Goal: Task Accomplishment & Management: Use online tool/utility

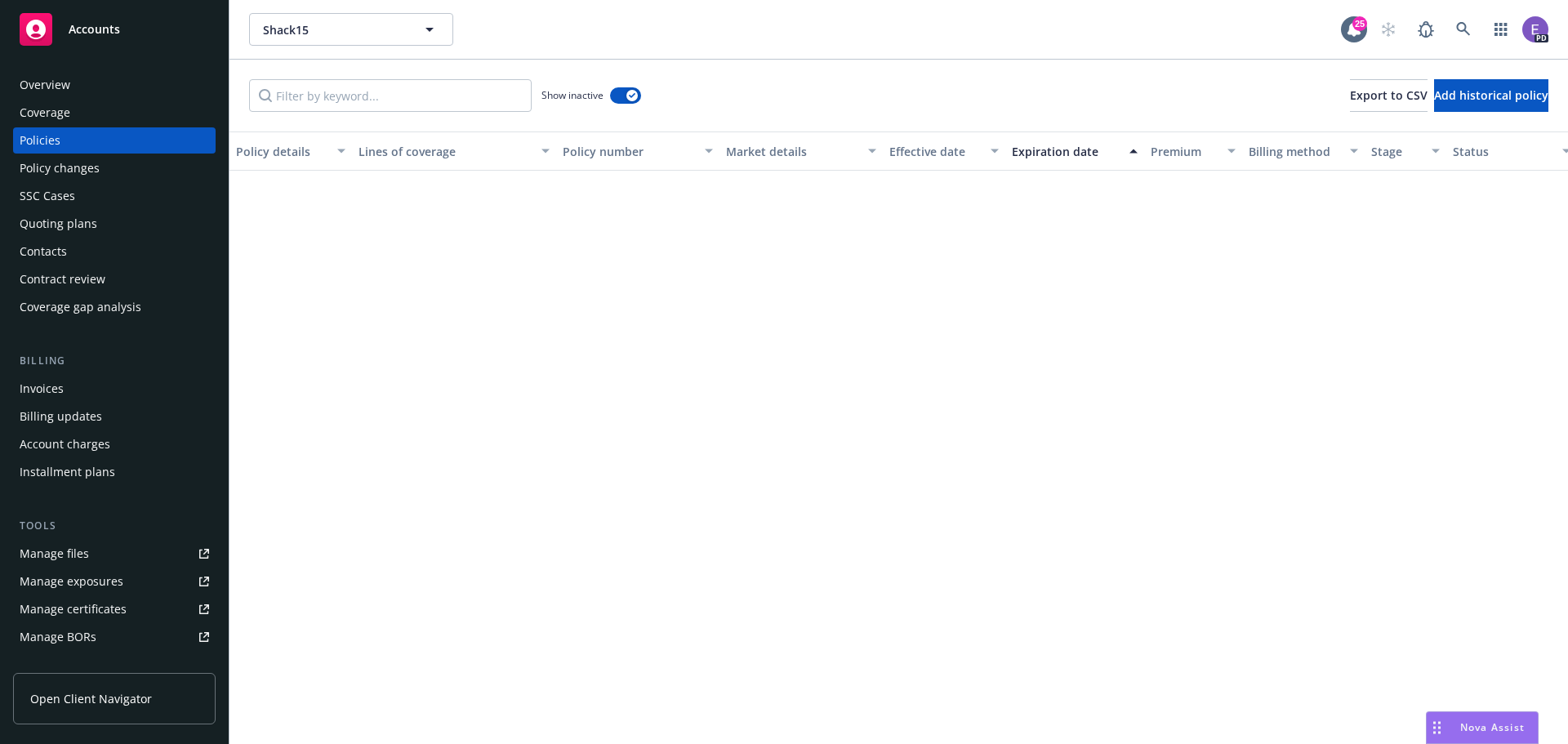
scroll to position [924, 0]
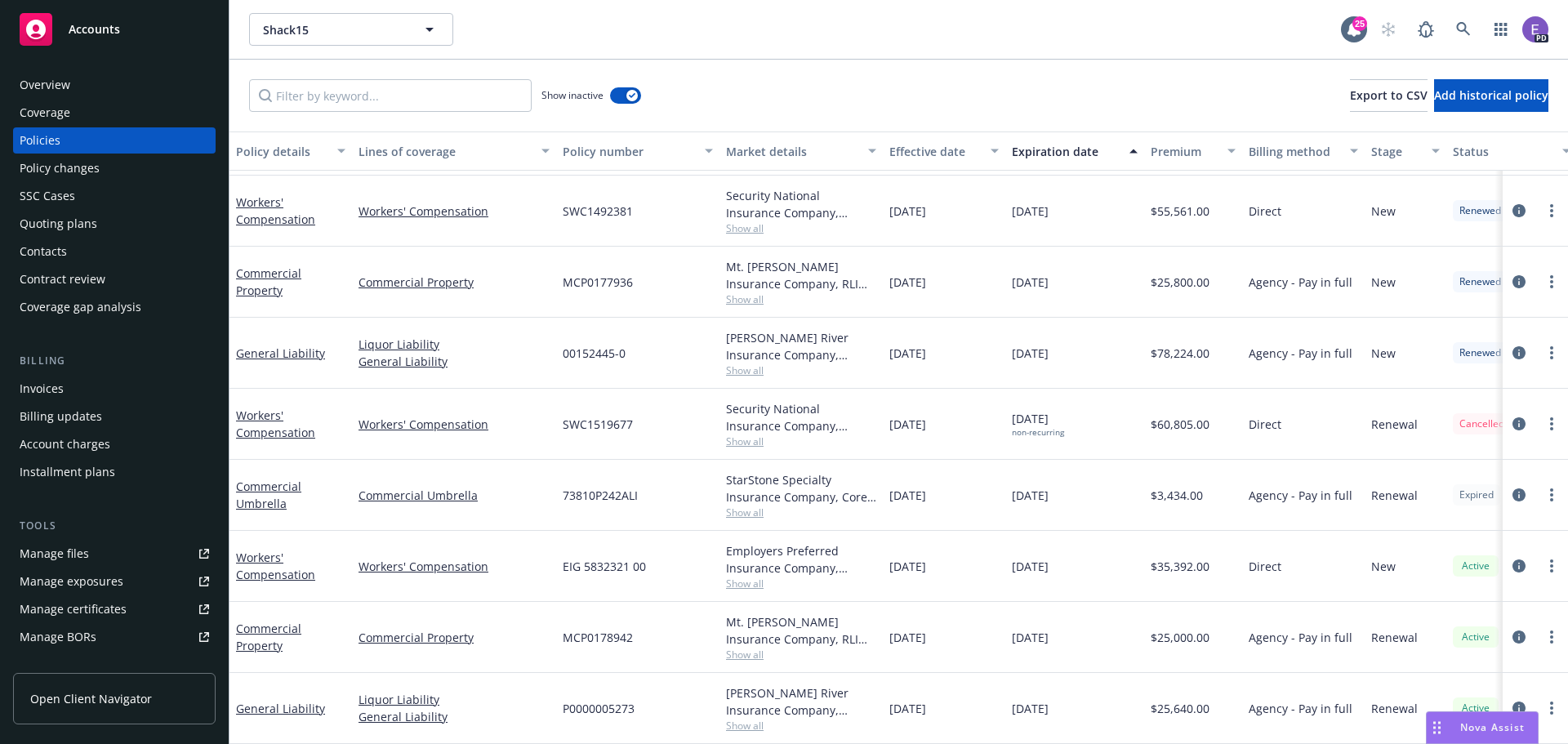
click at [92, 30] on span "Accounts" at bounding box center [94, 30] width 52 height 13
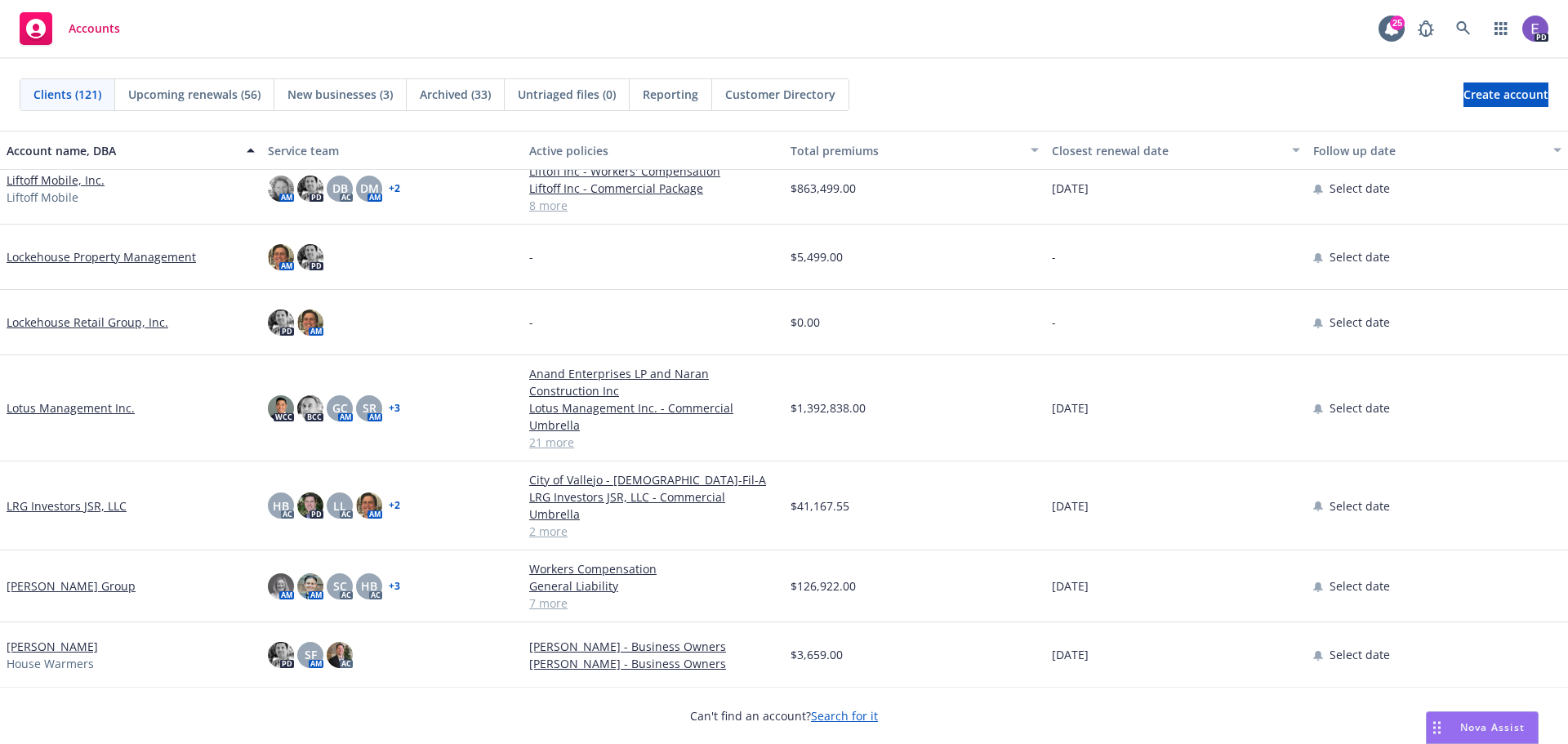
scroll to position [4082, 0]
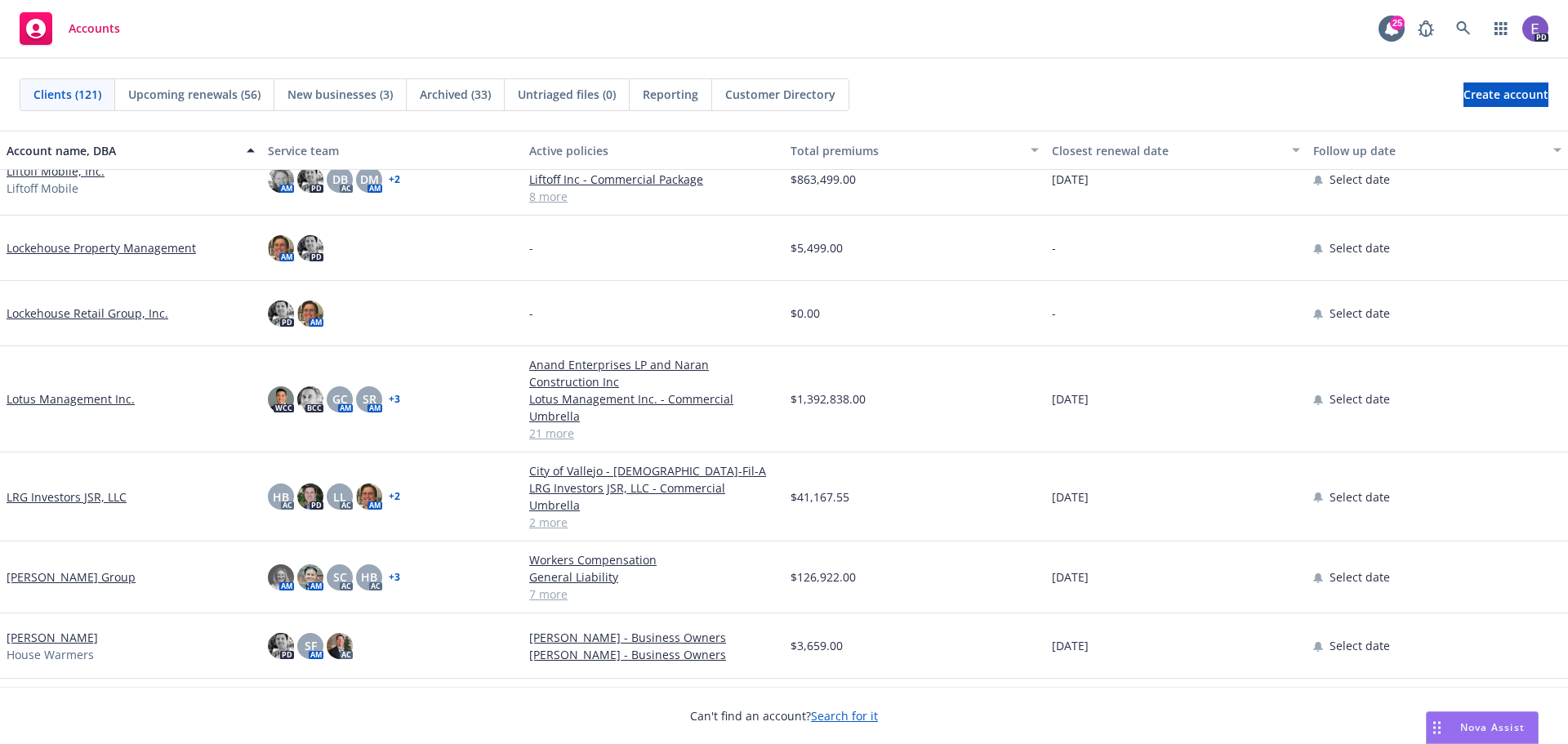
click at [78, 396] on link "Lotus Management Inc." at bounding box center [70, 399] width 128 height 17
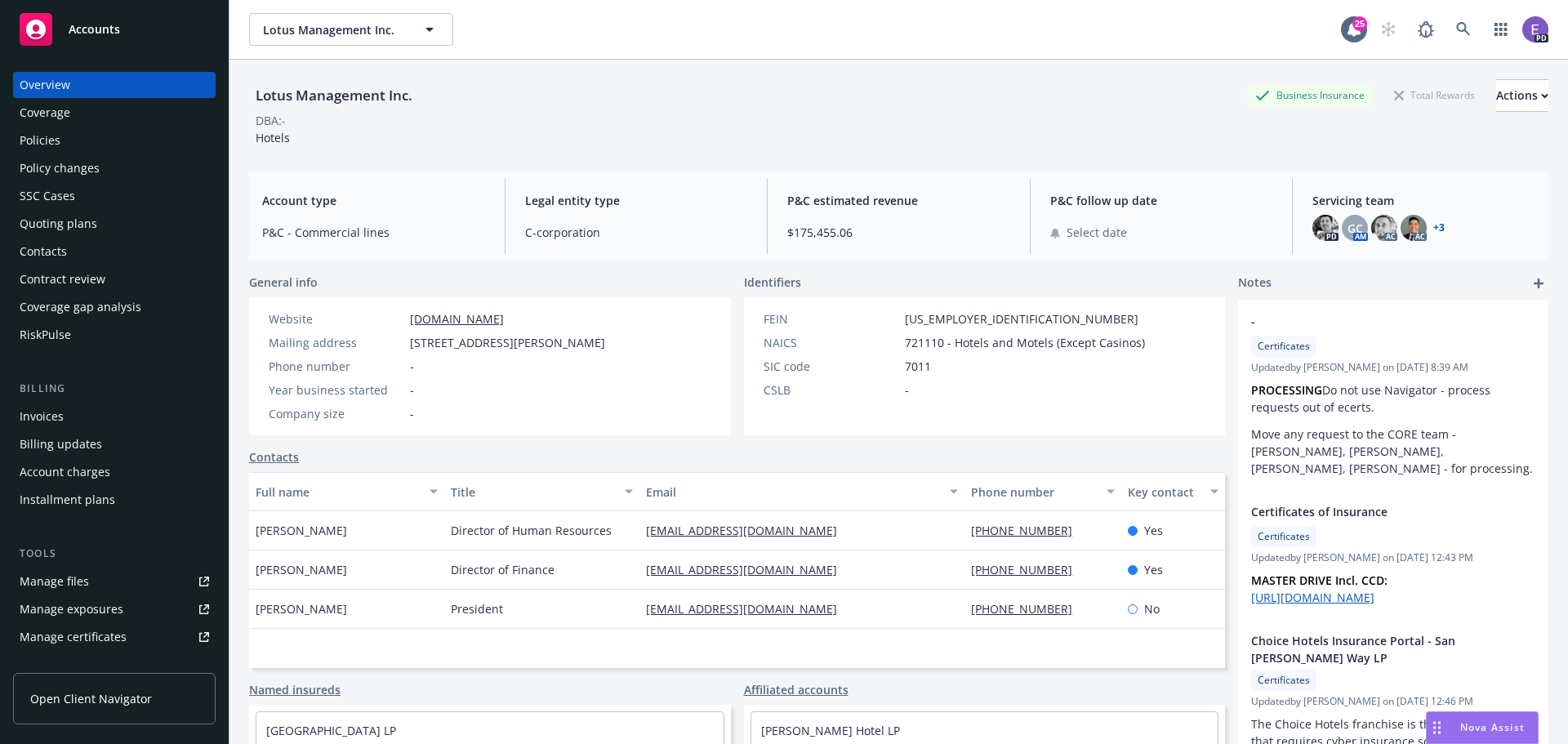
click at [47, 138] on div "Policies" at bounding box center [39, 140] width 40 height 26
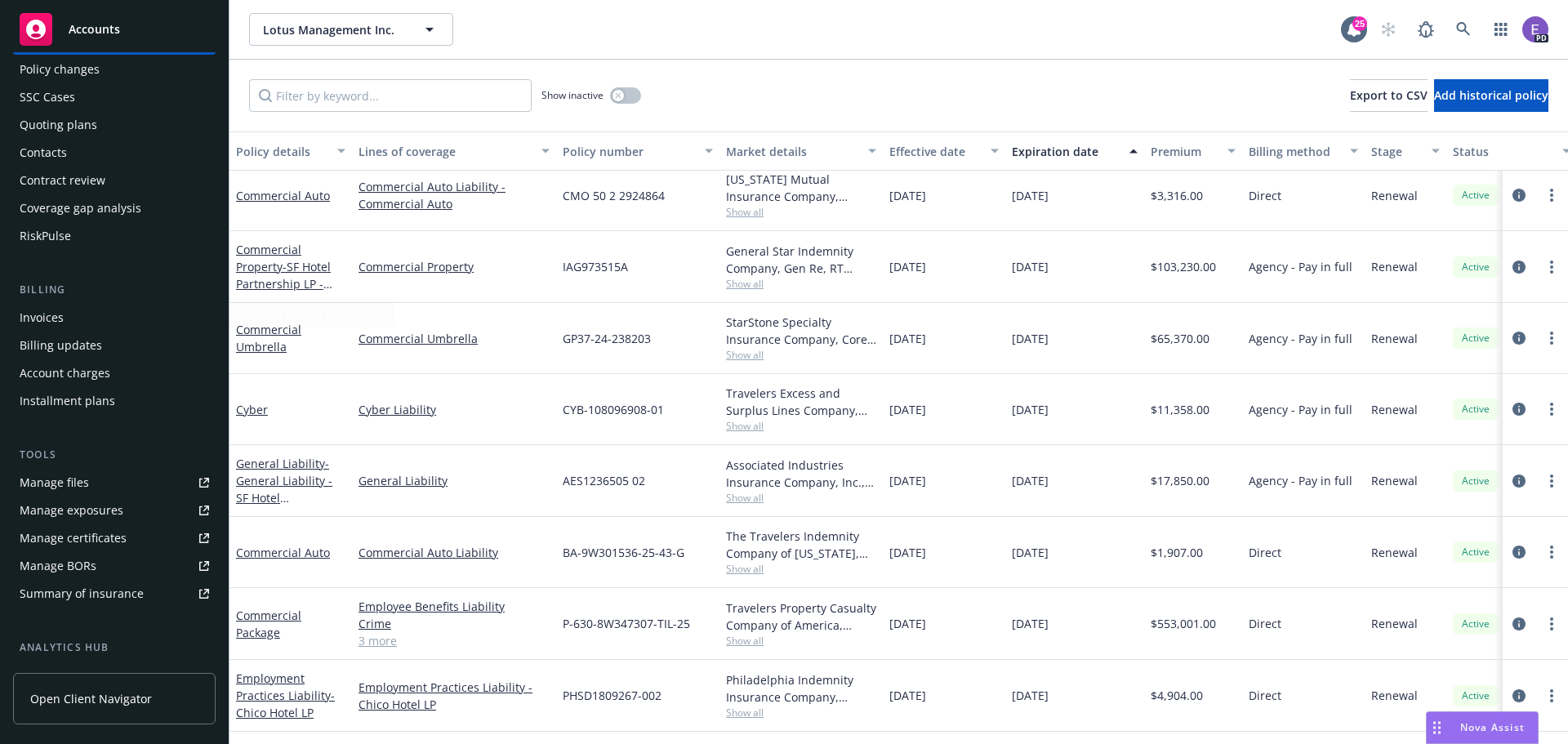
scroll to position [320, 0]
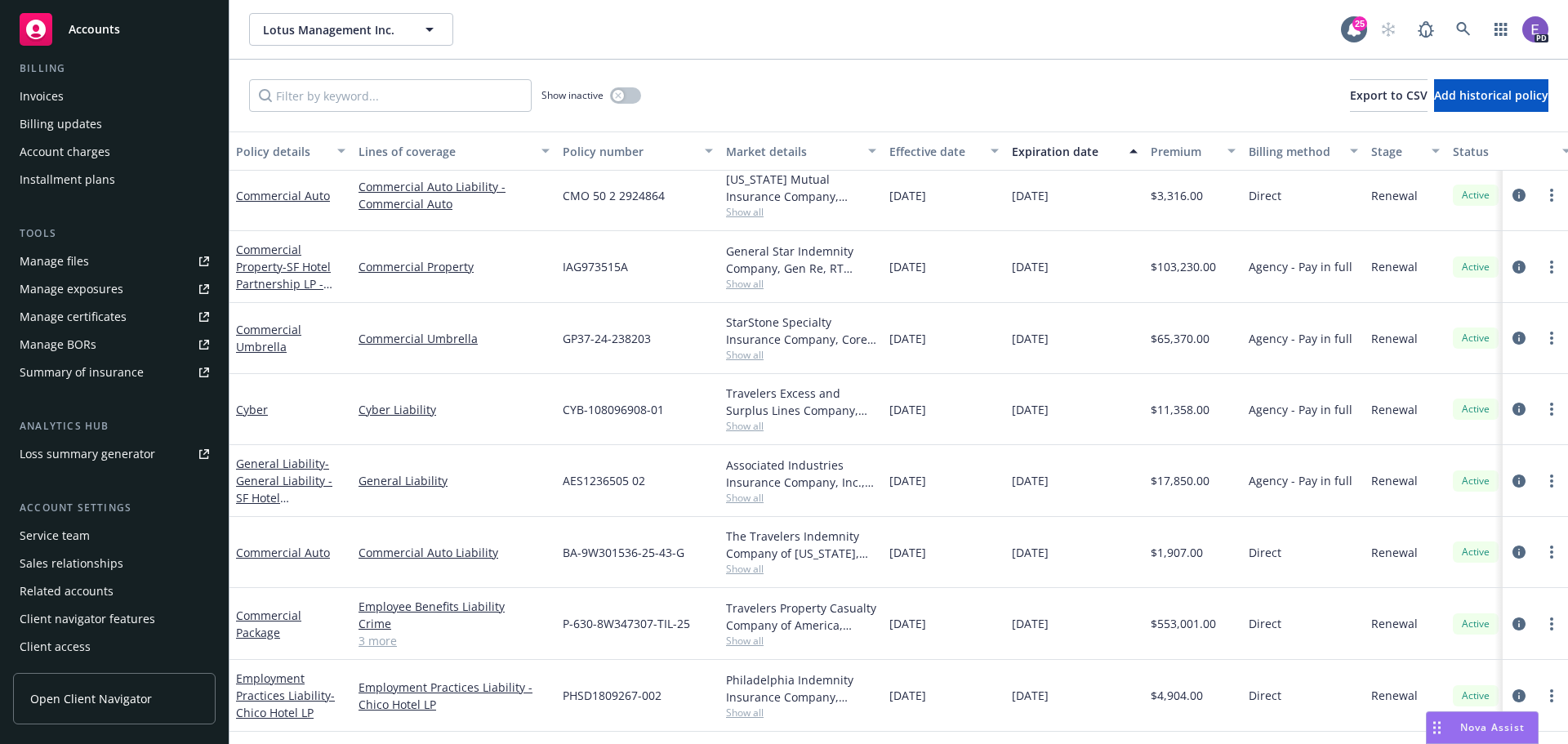
click at [72, 377] on div "Summary of insurance" at bounding box center [81, 372] width 124 height 26
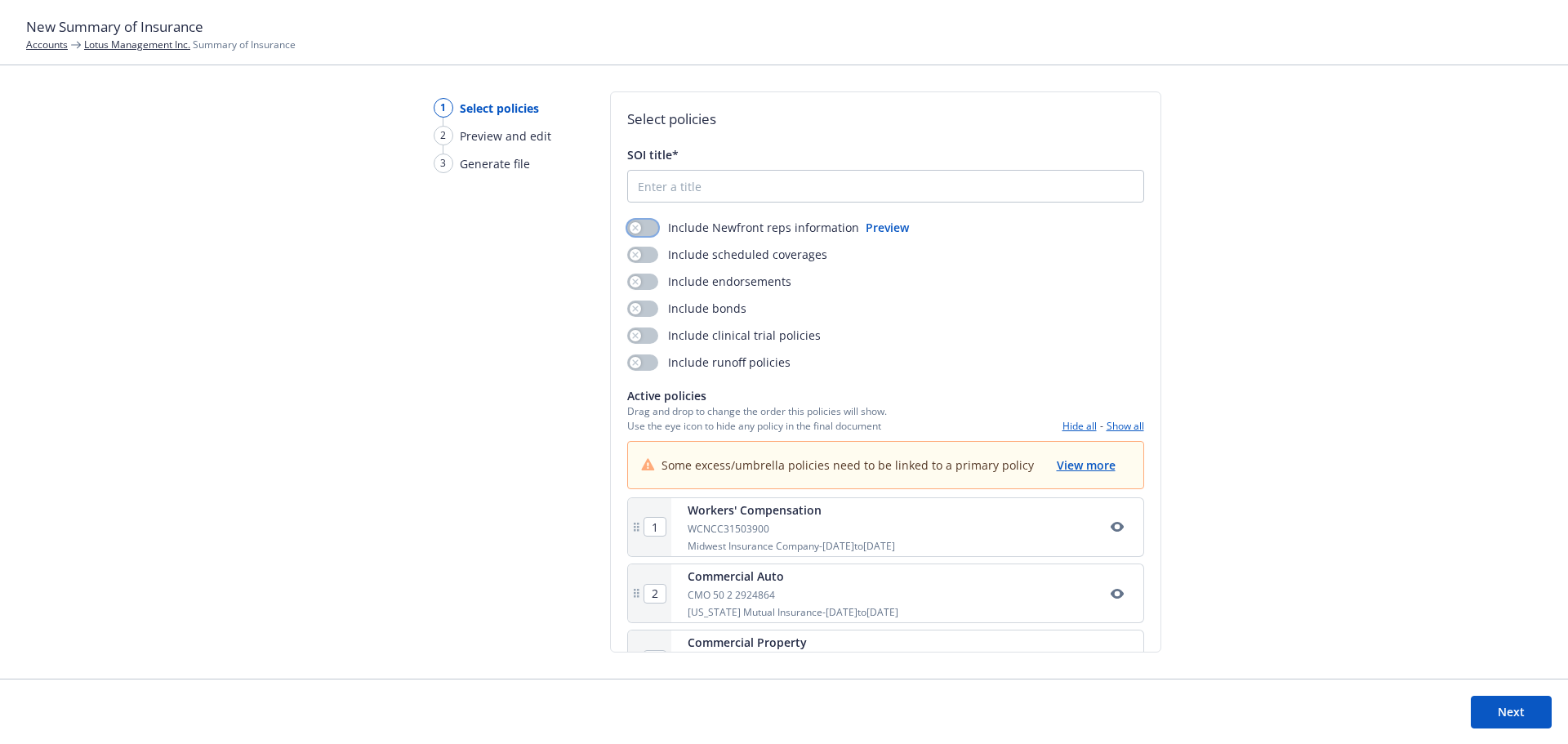
click at [655, 228] on button "button" at bounding box center [642, 227] width 31 height 16
click at [646, 256] on button "button" at bounding box center [642, 255] width 31 height 16
click at [646, 280] on button "button" at bounding box center [642, 282] width 31 height 16
drag, startPoint x: 651, startPoint y: 305, endPoint x: 643, endPoint y: 339, distance: 34.9
click at [651, 307] on button "button" at bounding box center [642, 309] width 31 height 16
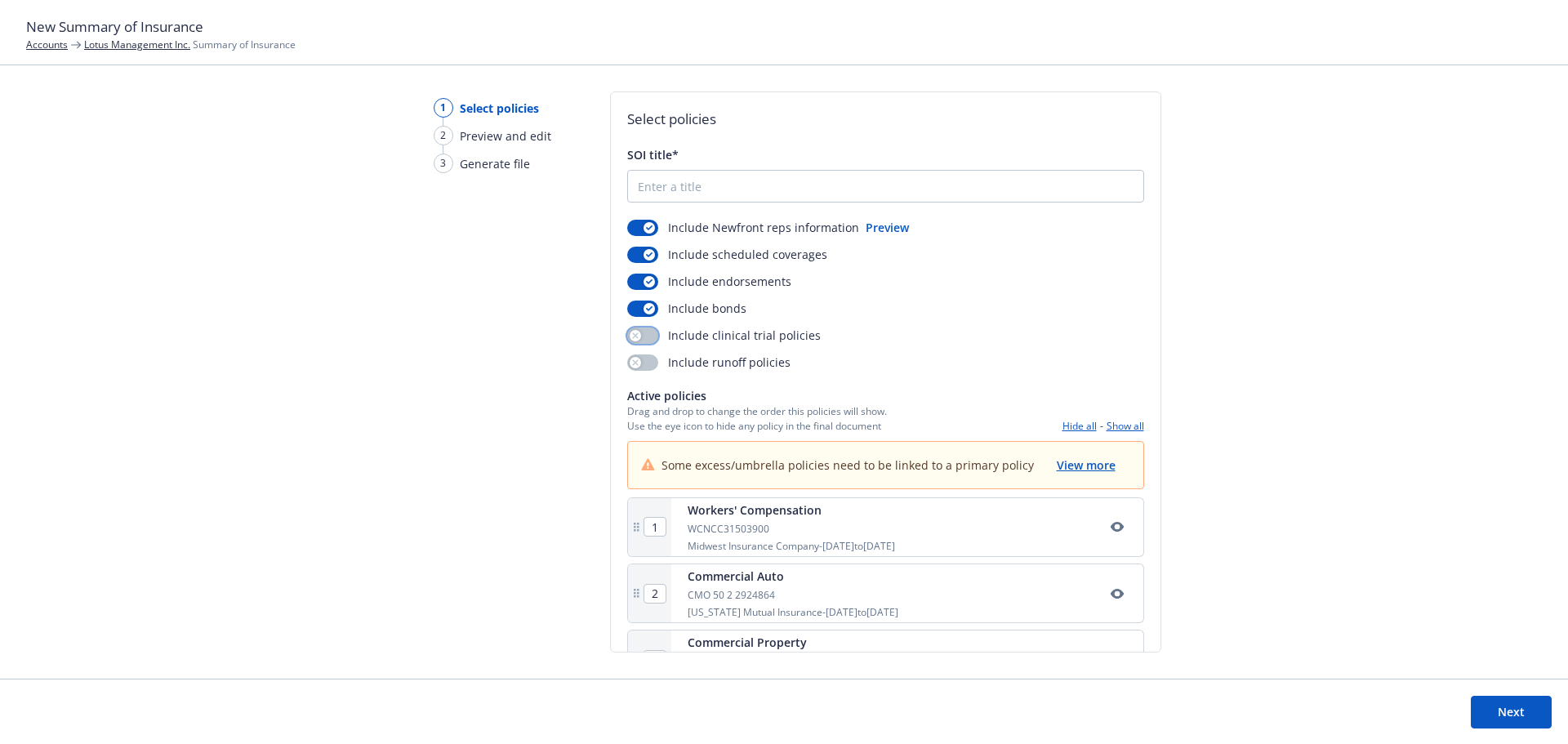
click at [642, 341] on button "button" at bounding box center [642, 335] width 31 height 16
click at [650, 364] on button "button" at bounding box center [642, 362] width 31 height 16
drag, startPoint x: 686, startPoint y: 187, endPoint x: 495, endPoint y: 261, distance: 204.8
click at [686, 187] on input "SOI title*" at bounding box center [885, 186] width 515 height 31
click at [797, 185] on input "Lotus Management 2025-2026 Summary" at bounding box center [885, 186] width 515 height 31
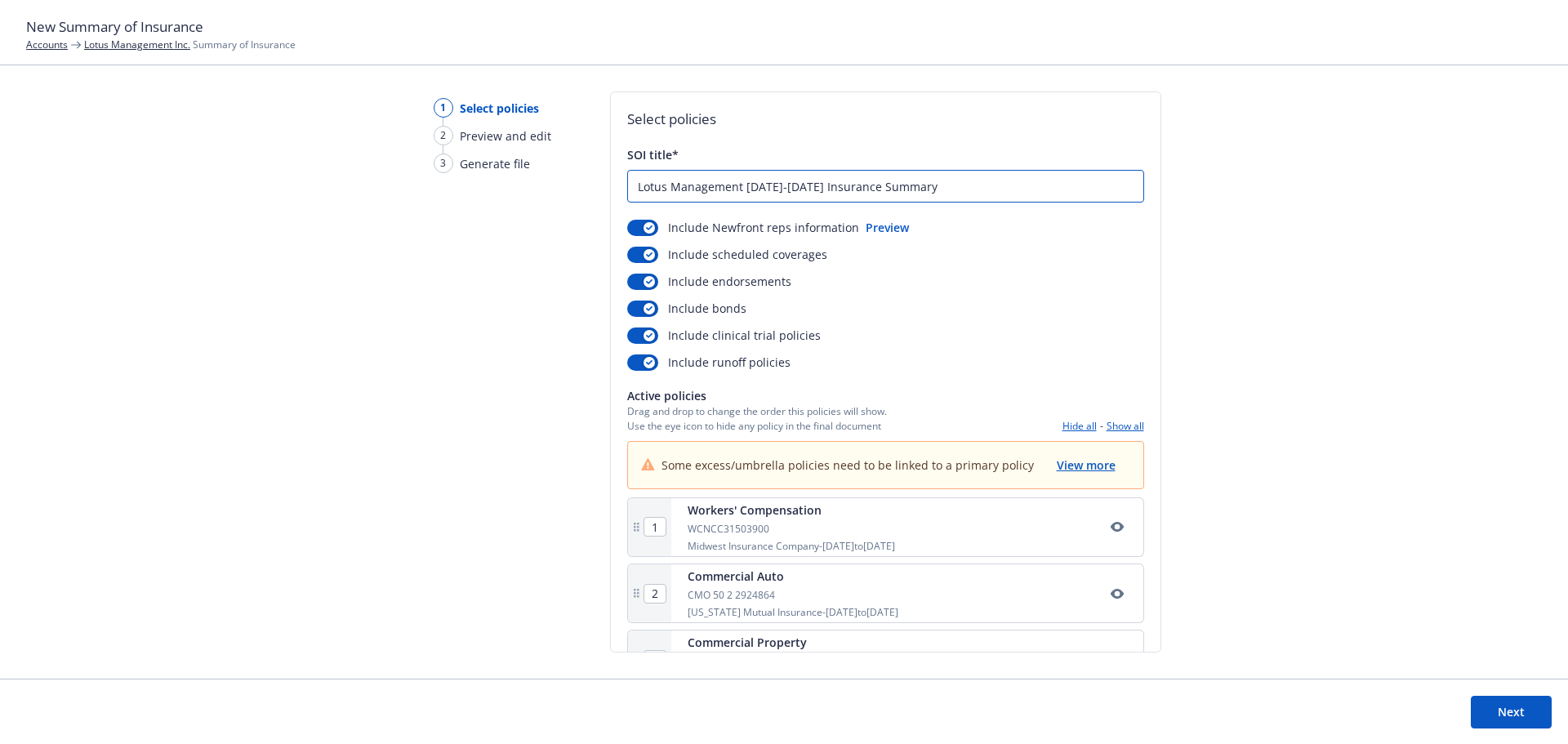
type input "Lotus Management 2025-2026 Insurance Summary"
click at [1288, 261] on div "1 Select policies 2 Preview and edit 3 Generate file Select policies SOI title*…" at bounding box center [784, 384] width 1568 height 587
click at [1488, 707] on button "Next" at bounding box center [1511, 712] width 81 height 33
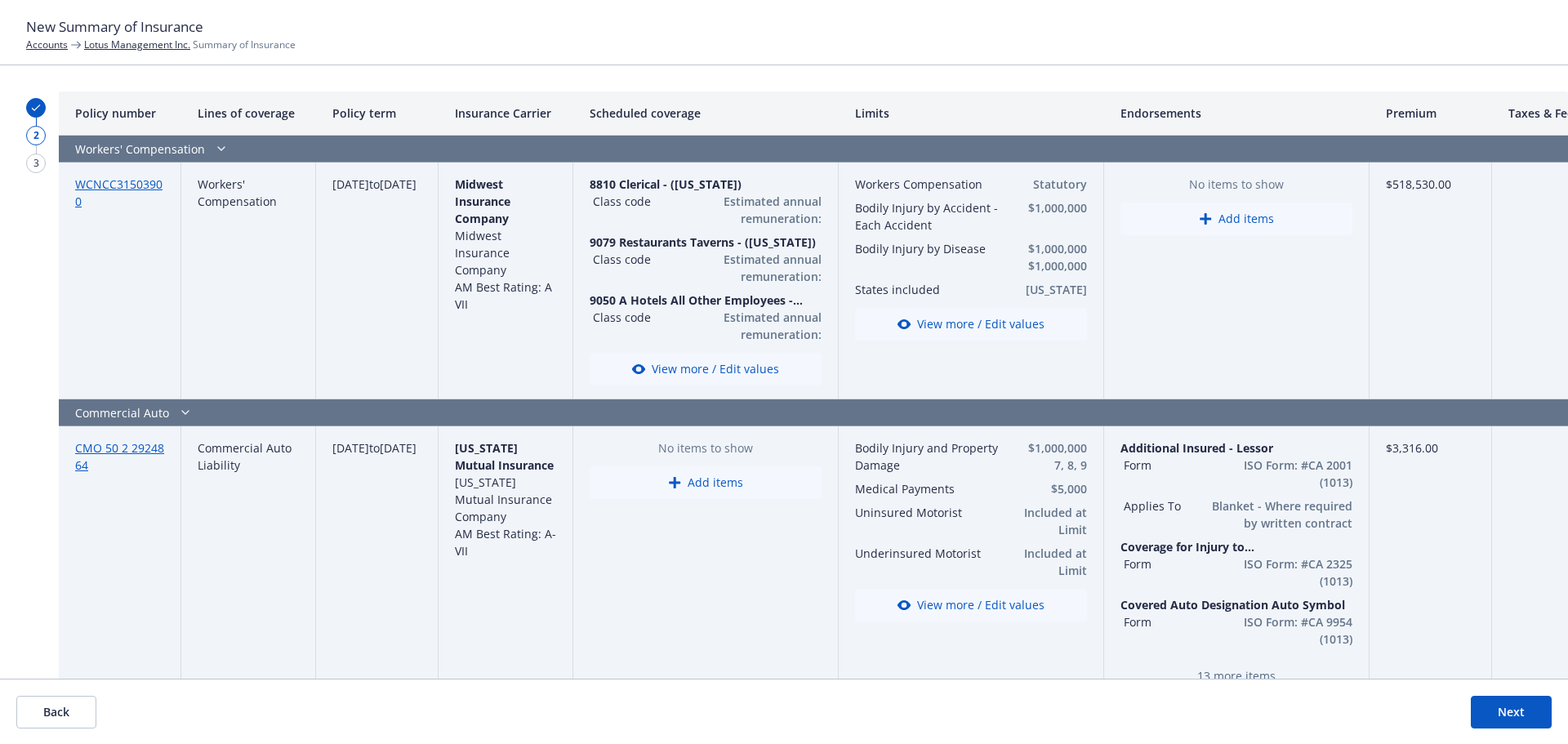
click at [1515, 717] on button "Next" at bounding box center [1511, 712] width 81 height 33
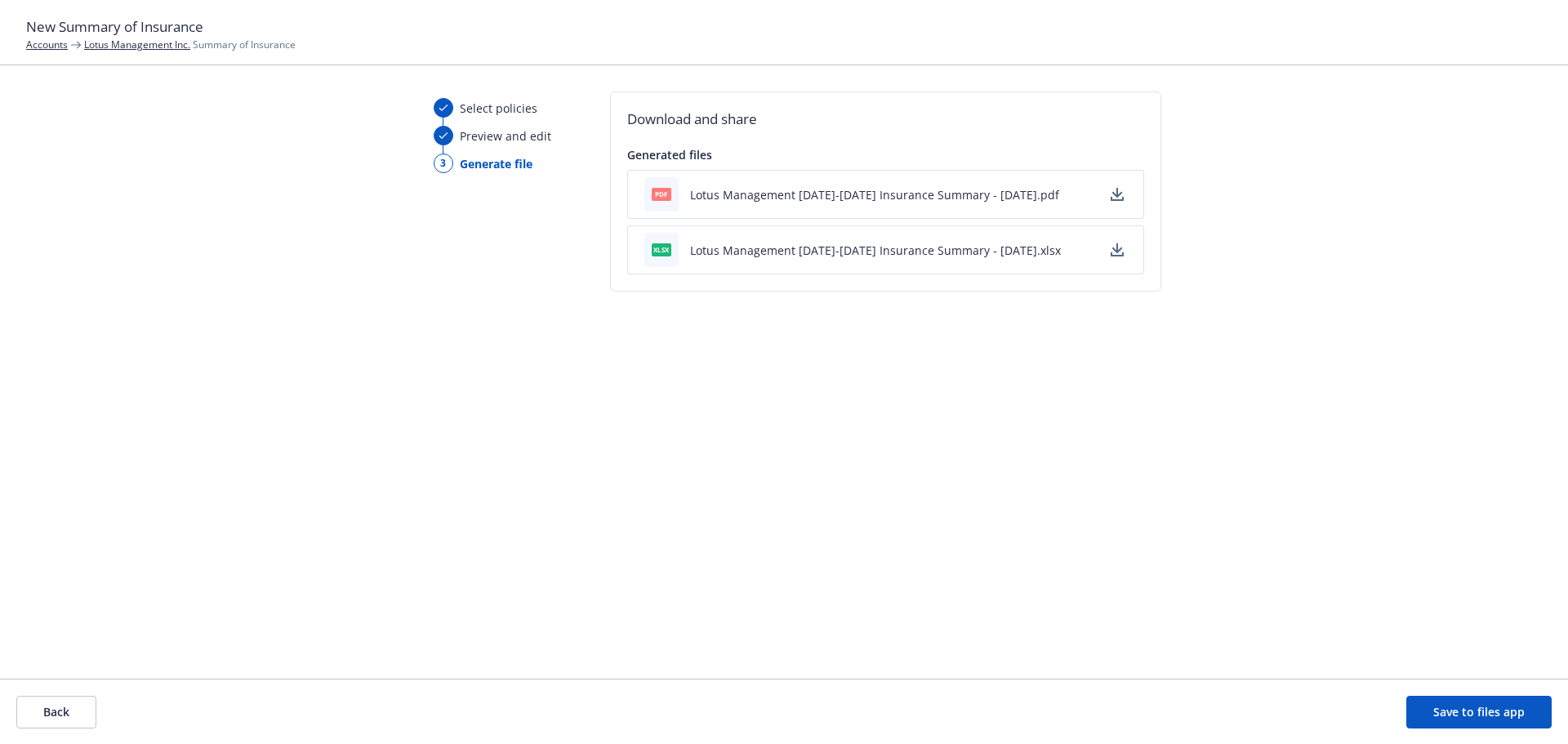
click at [759, 241] on button "Lotus Management 2025-2026 Insurance Summary - 08/27/2025.xlsx" at bounding box center [876, 250] width 371 height 17
drag, startPoint x: 766, startPoint y: 193, endPoint x: 833, endPoint y: 268, distance: 100.6
click at [766, 193] on button "Lotus Management 2025-2026 Insurance Summary - 08/27/2025.pdf" at bounding box center [875, 195] width 369 height 17
